Goal: Transaction & Acquisition: Purchase product/service

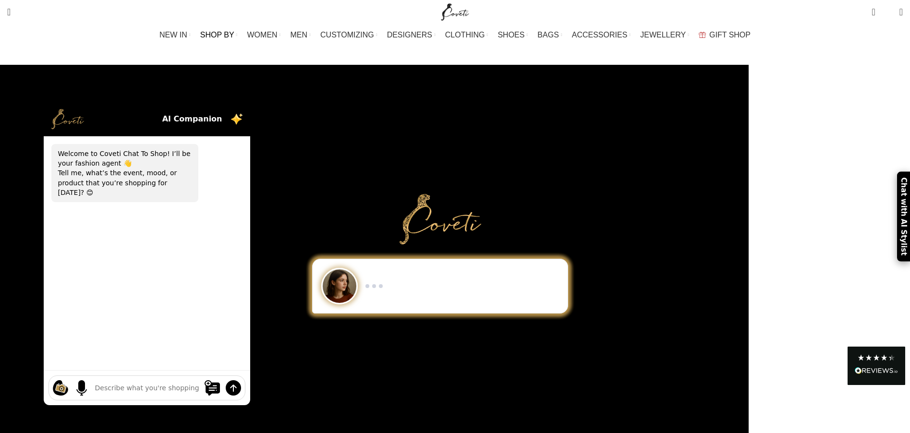
click at [231, 31] on span "SHOP BY" at bounding box center [217, 34] width 34 height 9
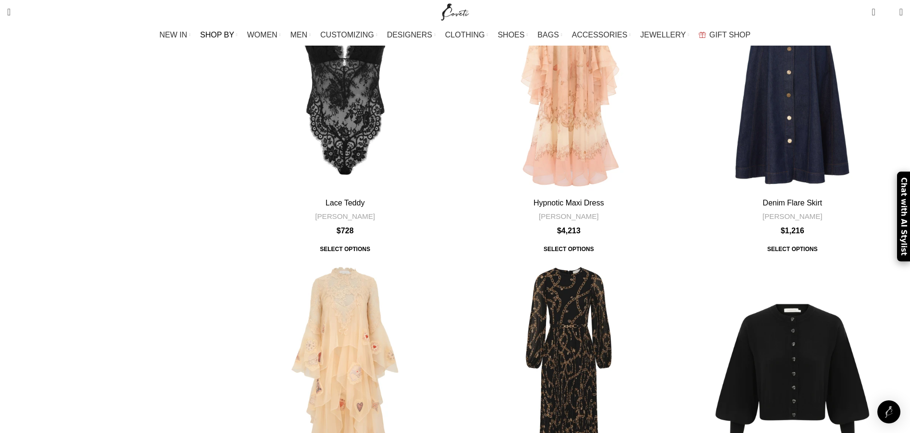
scroll to position [2095, 0]
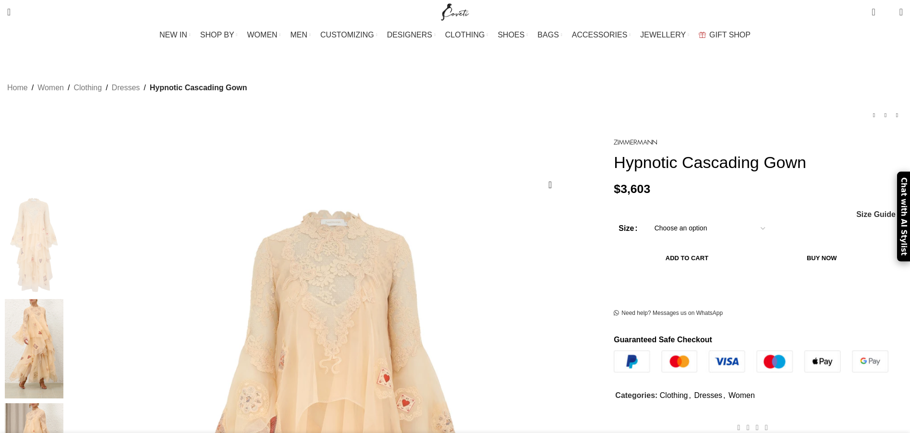
click at [647, 239] on select "Choose an option 6 UK 8 UK 10 UK 12 UK 14 UK 16 UK" at bounding box center [709, 229] width 125 height 20
click at [647, 221] on select "Choose an option 6 UK 8 UK 10 UK 12 UK 14 UK 16 UK" at bounding box center [709, 229] width 125 height 20
select select "10-uk"
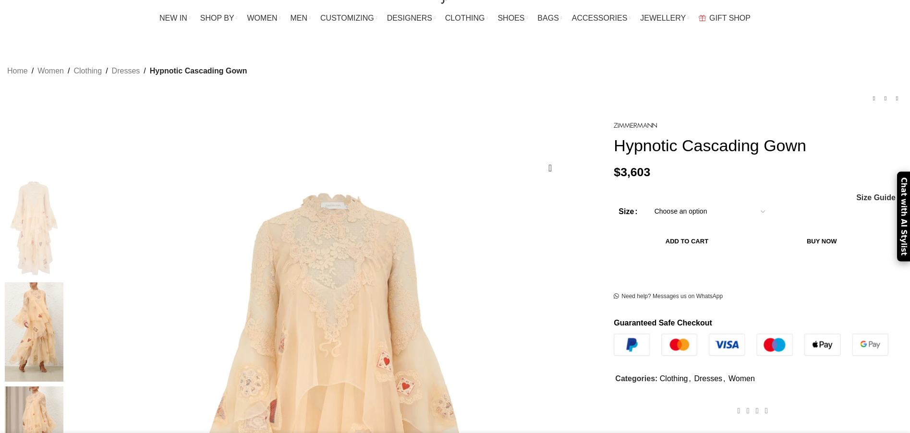
click at [630, 260] on div "- Hypnotic Cascading Gown quantity 1 + Add to cart Buy now" at bounding box center [751, 250] width 265 height 39
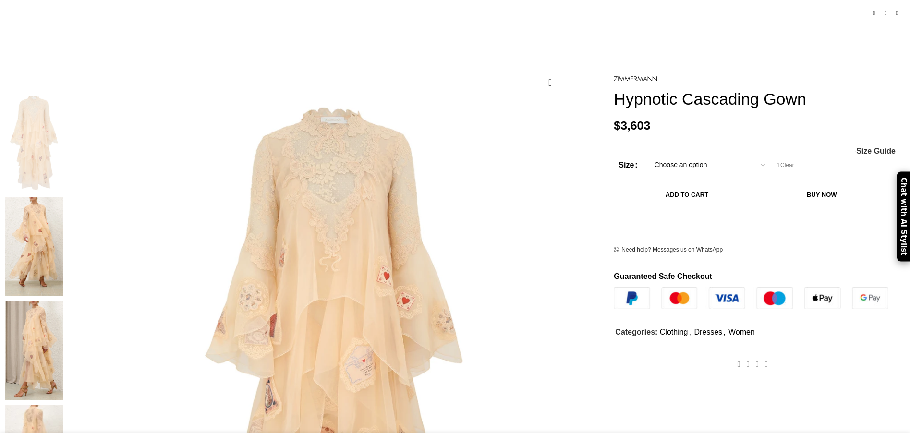
scroll to position [111, 0]
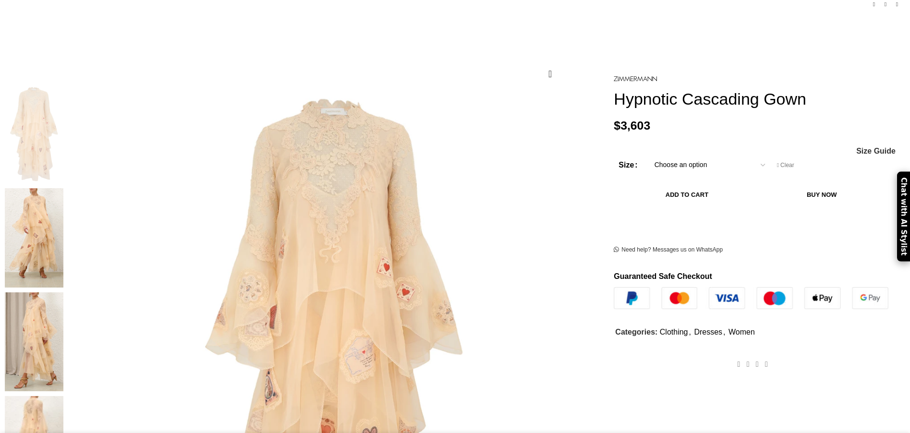
click at [628, 205] on button "Add to cart" at bounding box center [687, 195] width 136 height 20
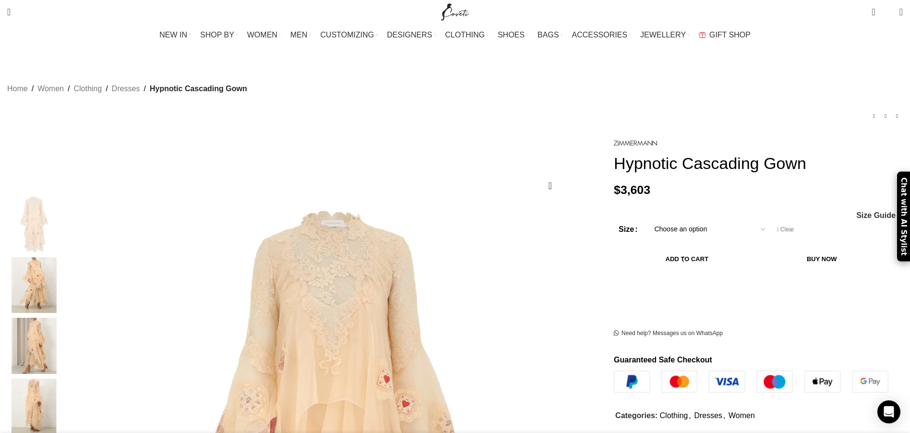
scroll to position [0, 304]
click at [619, 259] on button "Add to cart" at bounding box center [687, 259] width 136 height 20
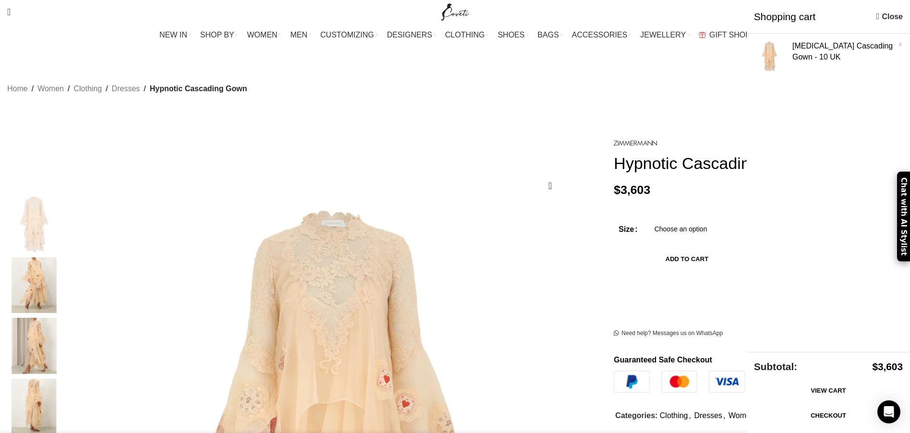
click at [787, 389] on link "View cart" at bounding box center [828, 391] width 149 height 20
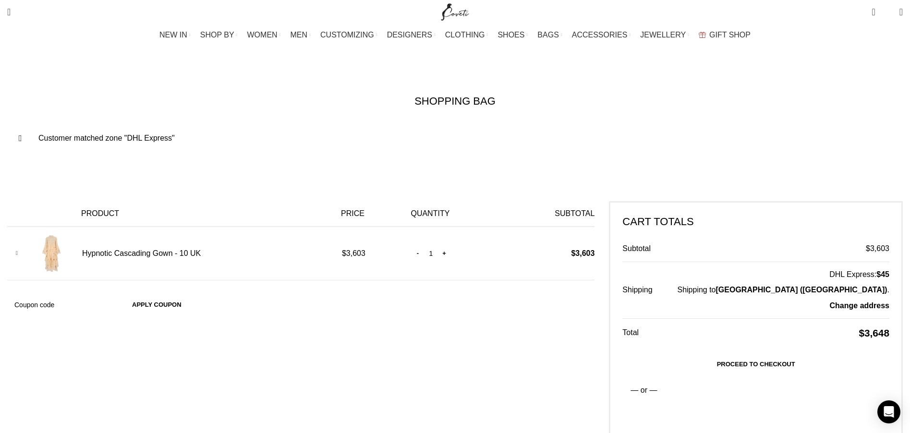
scroll to position [31, 0]
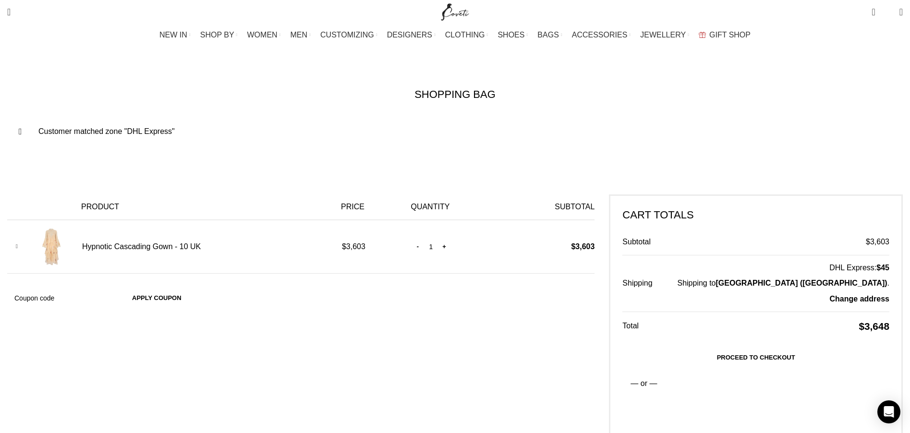
click at [460, 340] on div "Customer matched zone "DHL Express" Remove item Thumbnail image Product Price Q…" at bounding box center [455, 300] width 896 height 366
click at [622, 348] on link "Proceed to checkout" at bounding box center [755, 358] width 267 height 20
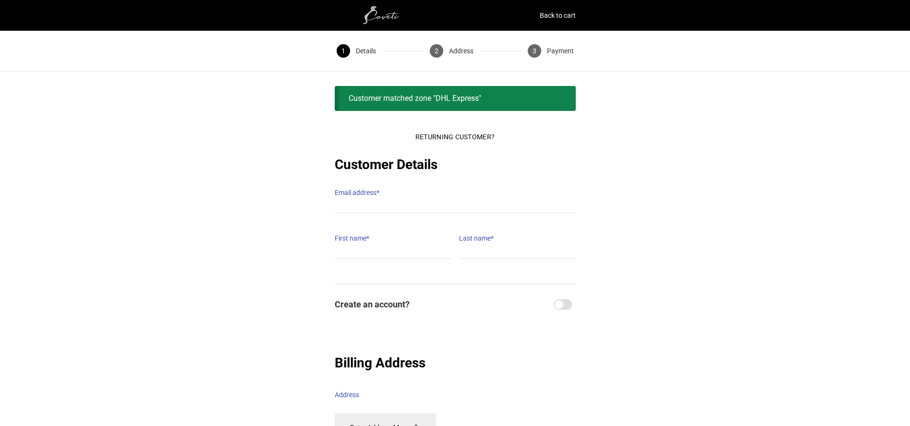
type input "[EMAIL_ADDRESS][DOMAIN_NAME]"
type input "[PERSON_NAME]"
type input "[PHONE_NUMBER]"
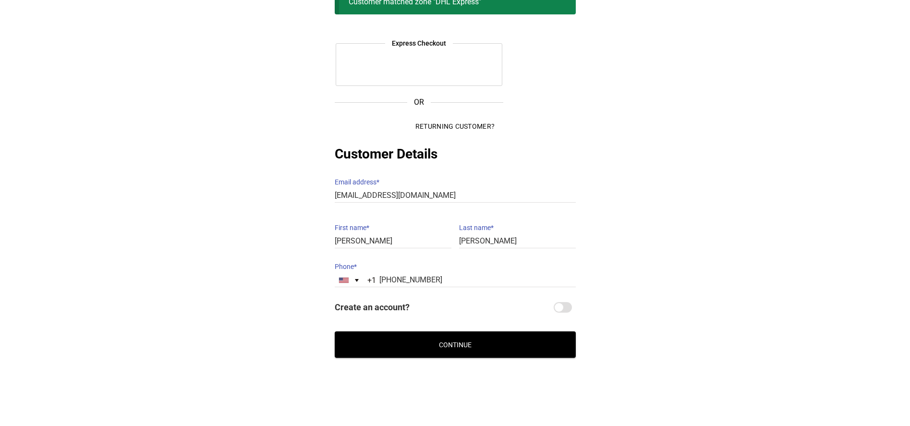
scroll to position [97, 0]
click at [446, 334] on button "Continue" at bounding box center [455, 344] width 241 height 26
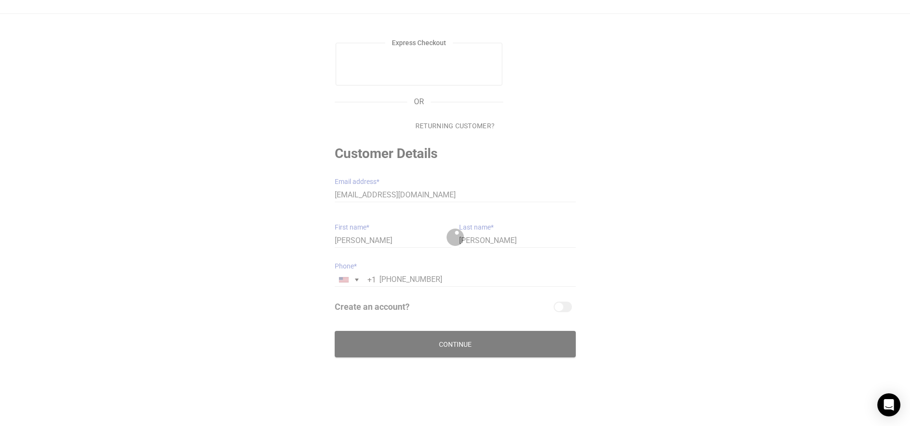
scroll to position [73, 0]
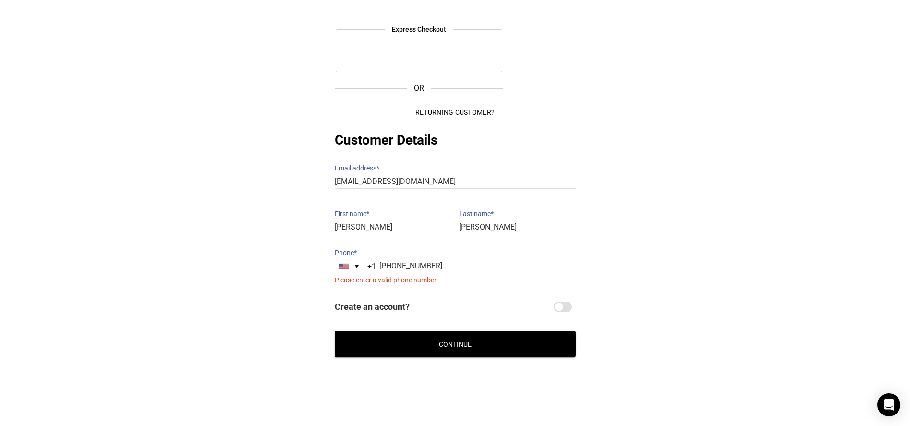
click at [378, 259] on input "[PHONE_NUMBER]" at bounding box center [455, 266] width 241 height 14
click at [355, 265] on div "Selected country" at bounding box center [357, 266] width 4 height 3
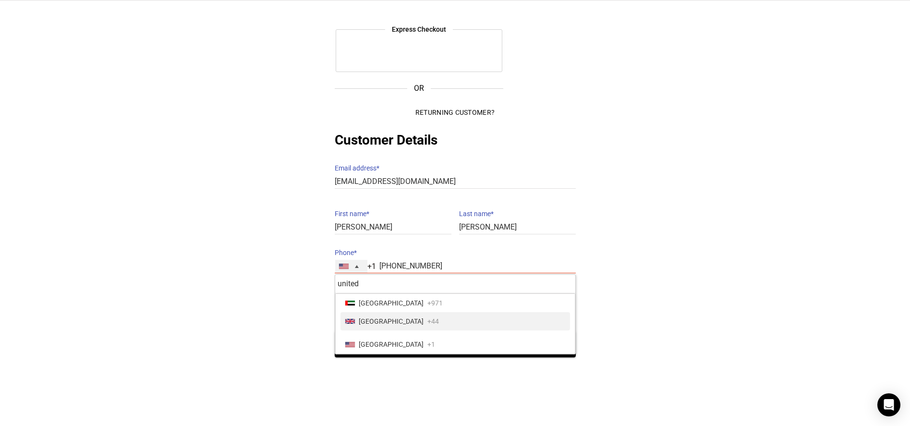
type input "united"
click at [395, 318] on span "[GEOGRAPHIC_DATA]" at bounding box center [391, 321] width 65 height 13
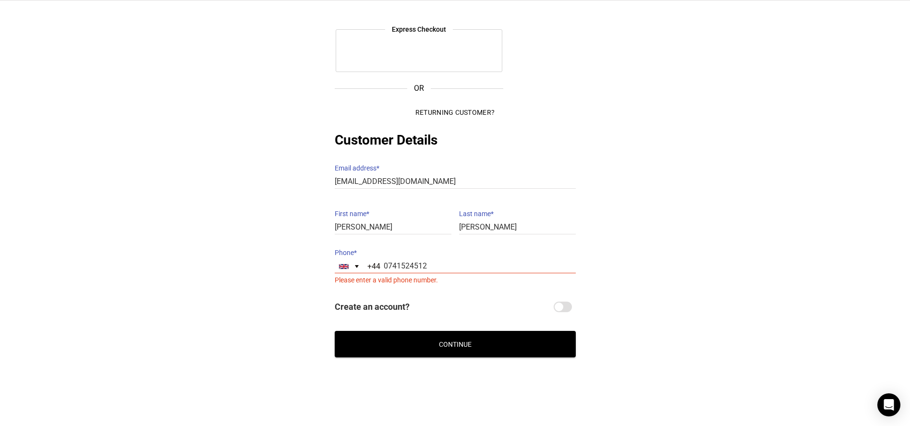
click at [444, 331] on button "Continue" at bounding box center [455, 344] width 241 height 26
click at [431, 259] on input "0741524512" at bounding box center [455, 266] width 241 height 14
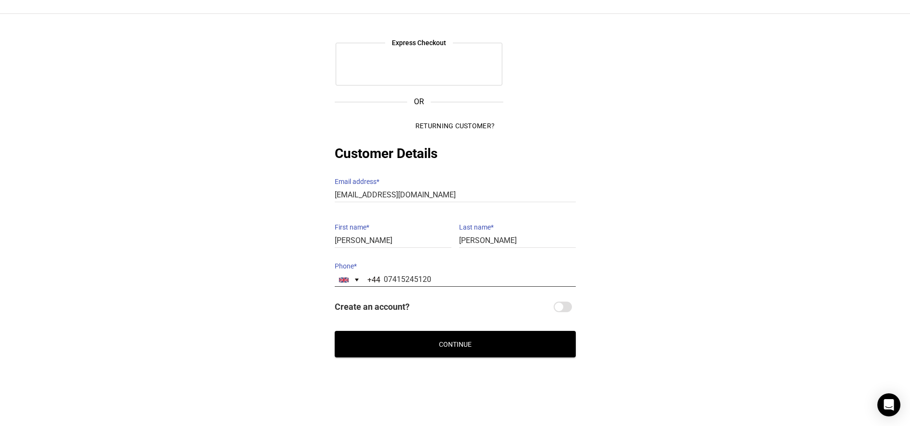
type input "07415245120"
click at [420, 335] on button "Continue" at bounding box center [455, 344] width 241 height 26
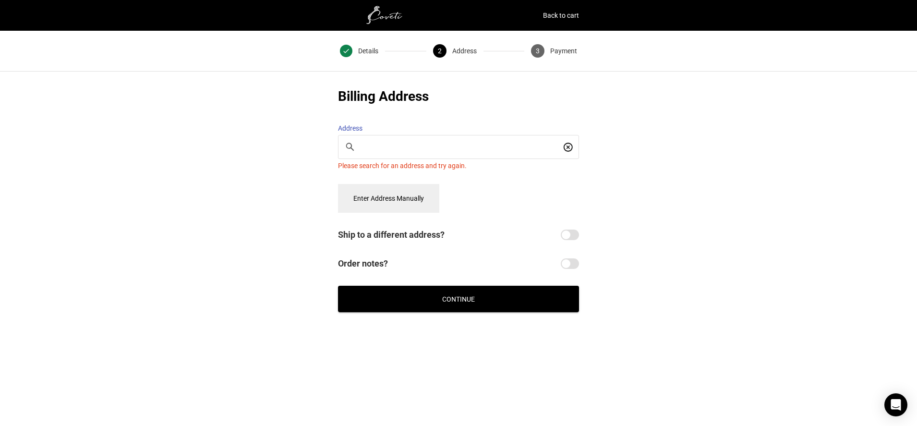
click at [378, 191] on button "Enter Address Manually" at bounding box center [388, 198] width 101 height 29
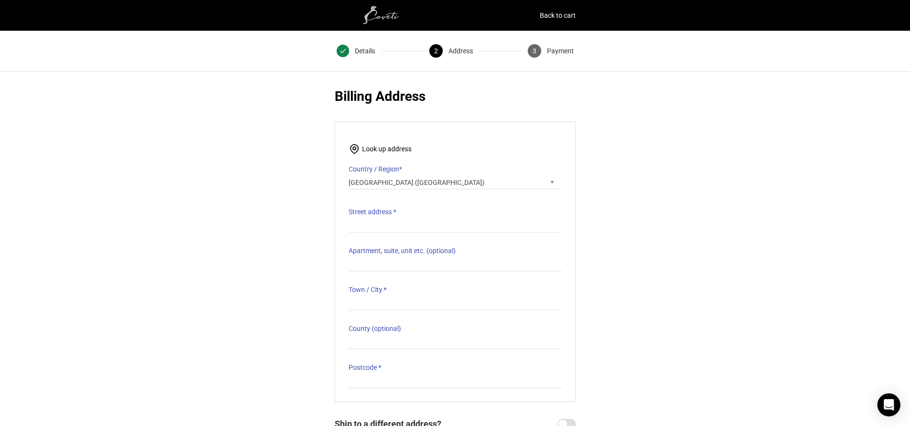
click at [404, 207] on label "Street address *" at bounding box center [455, 211] width 213 height 13
click at [404, 219] on input "Street address *" at bounding box center [455, 226] width 213 height 14
click at [395, 219] on input "Street address *" at bounding box center [455, 226] width 213 height 14
type input "City [PERSON_NAME]"
type input "[GEOGRAPHIC_DATA]"
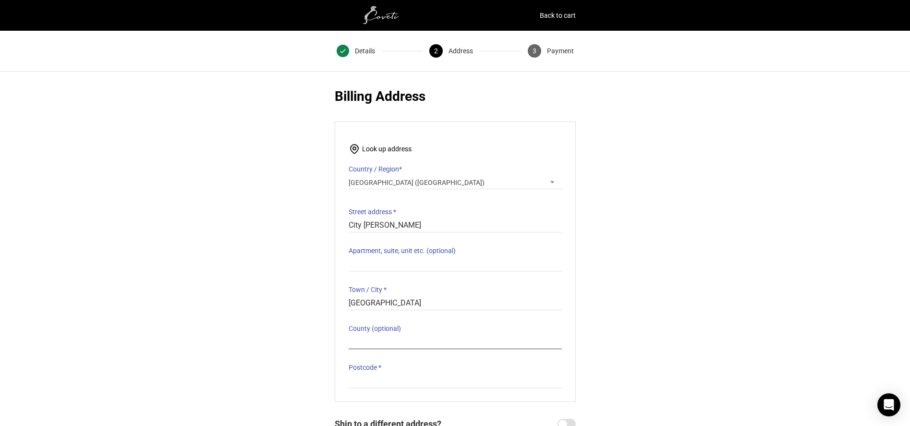
type input "[GEOGRAPHIC_DATA]"
type input "e16 1ze"
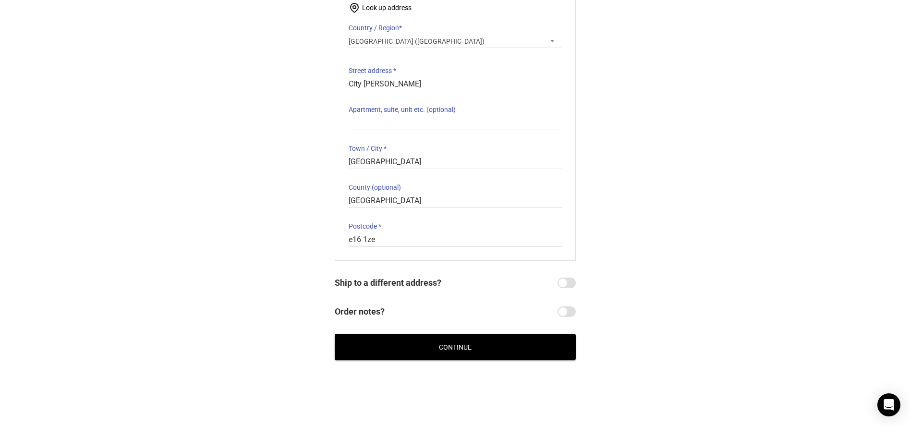
scroll to position [139, 0]
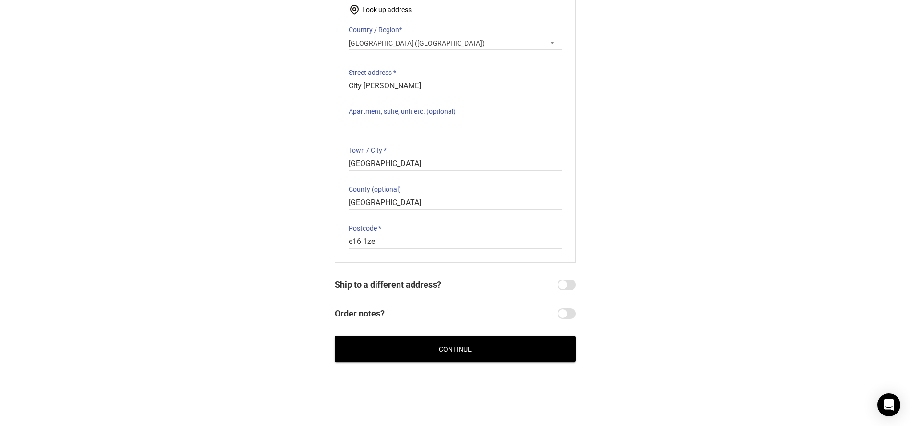
click at [444, 338] on button "Continue" at bounding box center [455, 349] width 241 height 26
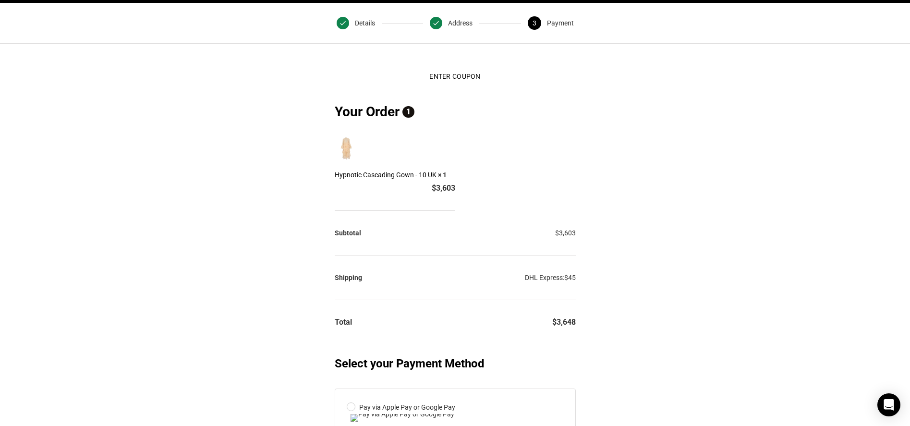
scroll to position [28, 0]
